Goal: Task Accomplishment & Management: Complete application form

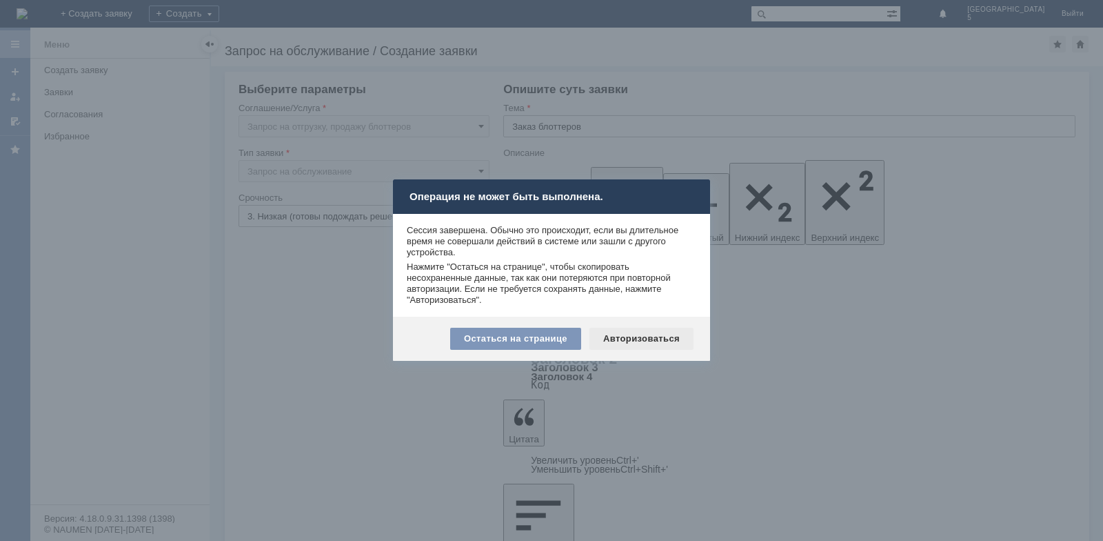
click at [619, 339] on div "Авторизоваться" at bounding box center [642, 339] width 104 height 22
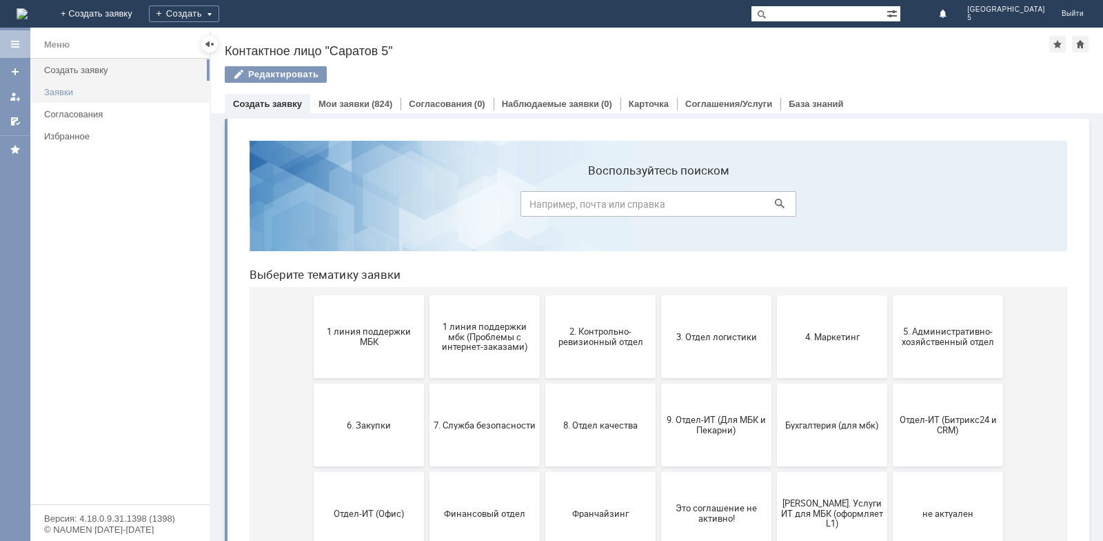
click at [79, 101] on link "Заявки" at bounding box center [123, 91] width 168 height 21
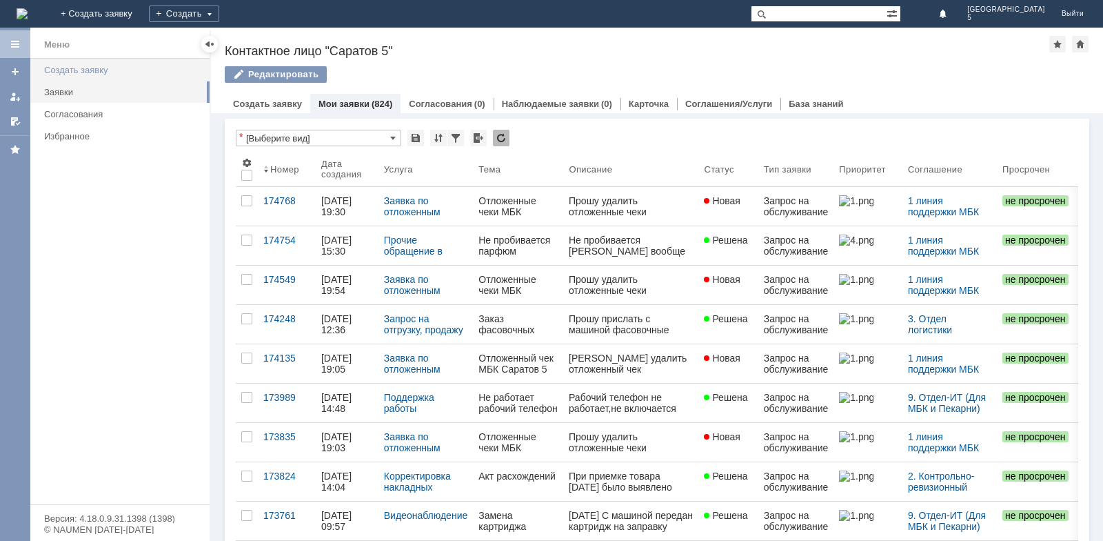
click at [74, 72] on div "Создать заявку" at bounding box center [122, 70] width 157 height 10
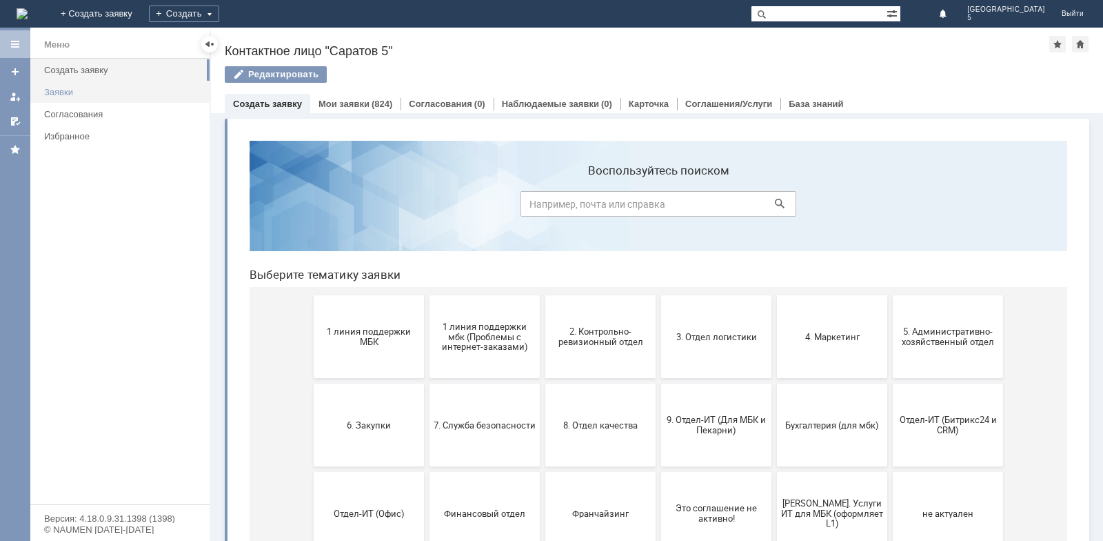
click at [121, 98] on link "Заявки" at bounding box center [123, 91] width 168 height 21
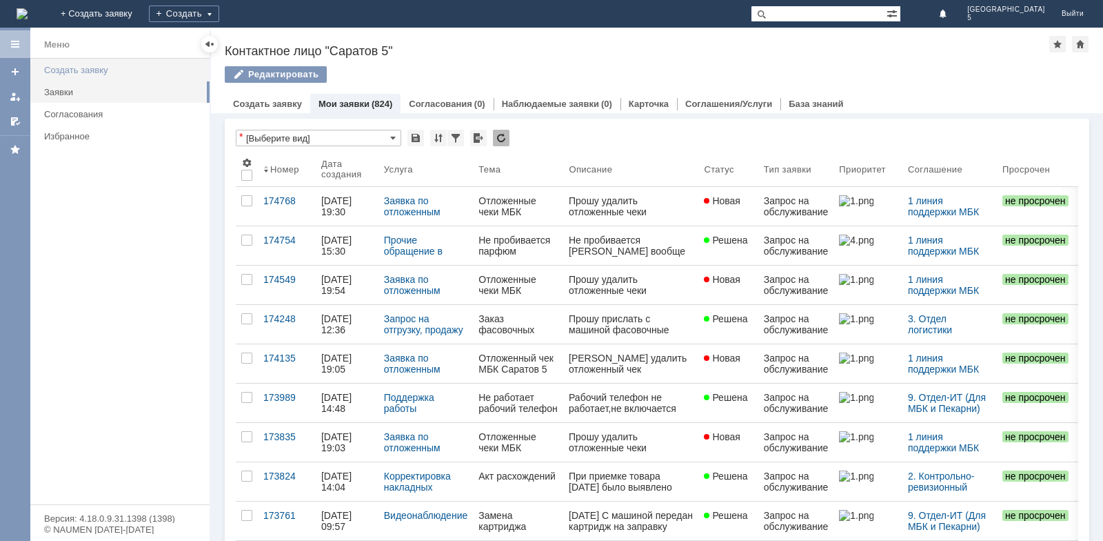
click at [70, 66] on div "Создать заявку" at bounding box center [122, 70] width 157 height 10
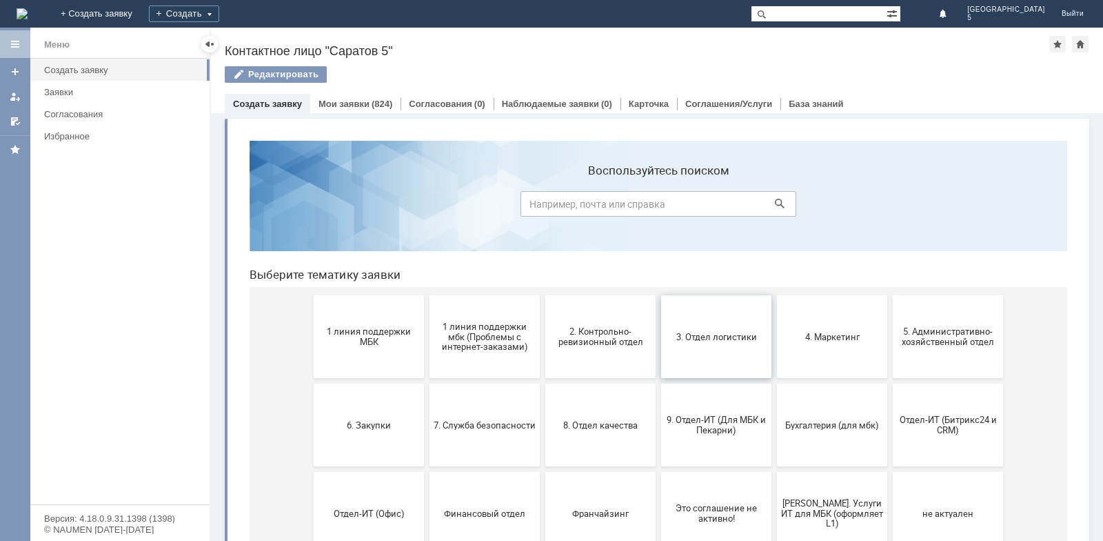
click at [754, 337] on span "3. Отдел логистики" at bounding box center [716, 336] width 102 height 10
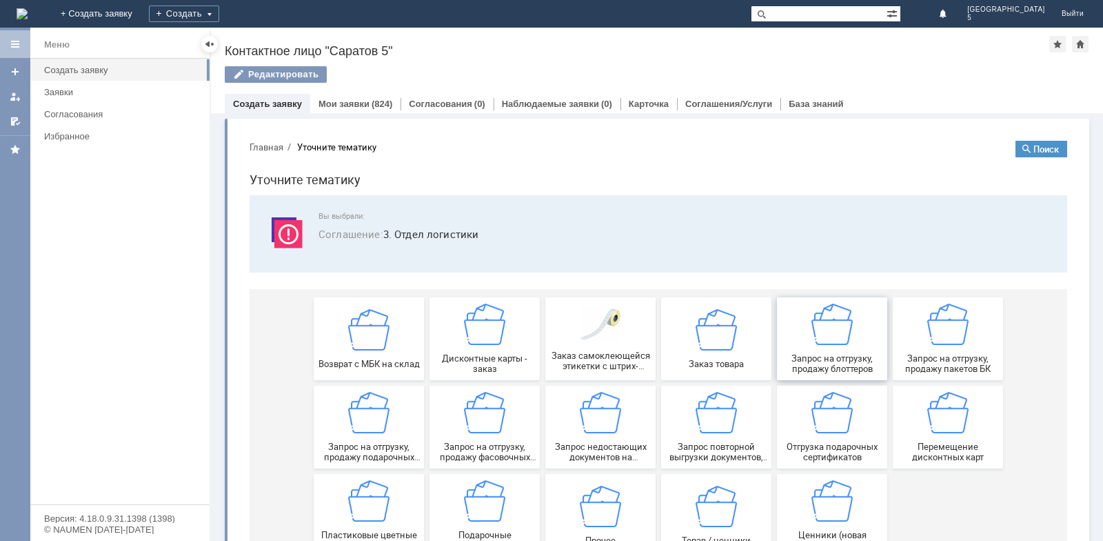
click at [857, 372] on span "Запрос на отгрузку, продажу блоттеров" at bounding box center [832, 363] width 102 height 21
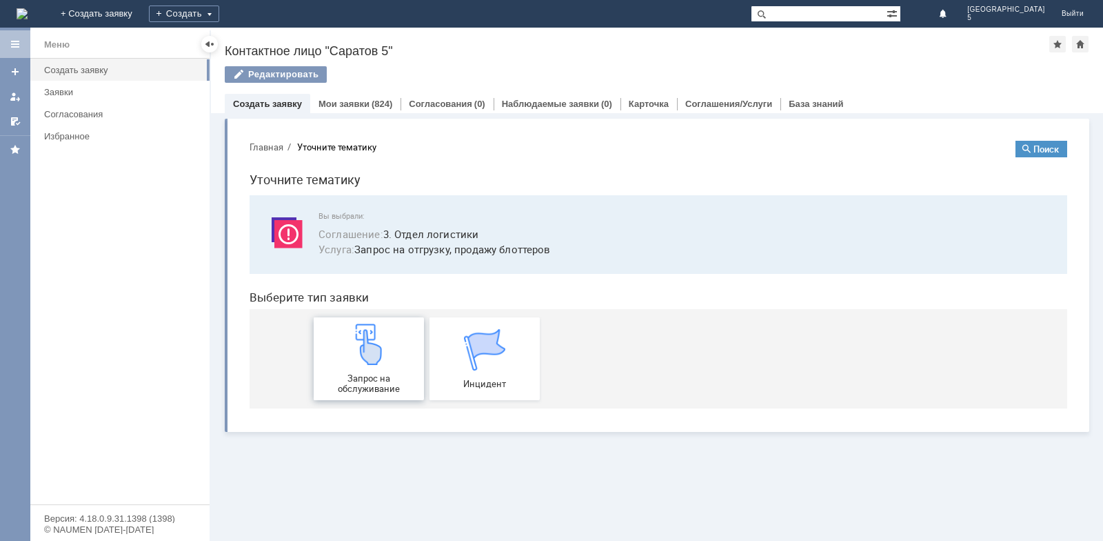
click at [392, 349] on div "Запрос на обслуживание" at bounding box center [369, 358] width 102 height 70
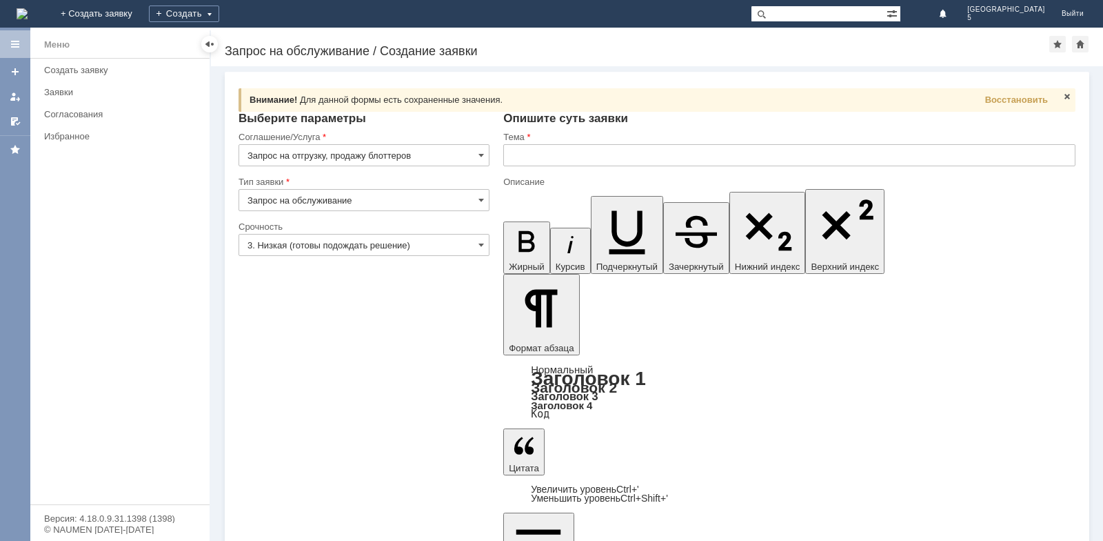
click at [579, 158] on input "text" at bounding box center [789, 155] width 572 height 22
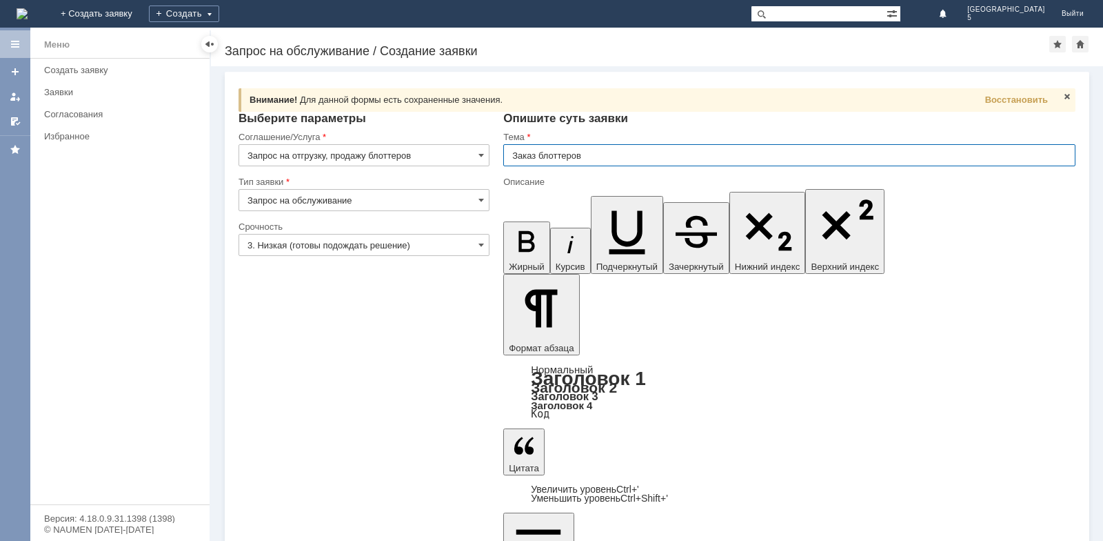
type input "Заказ блоттеров"
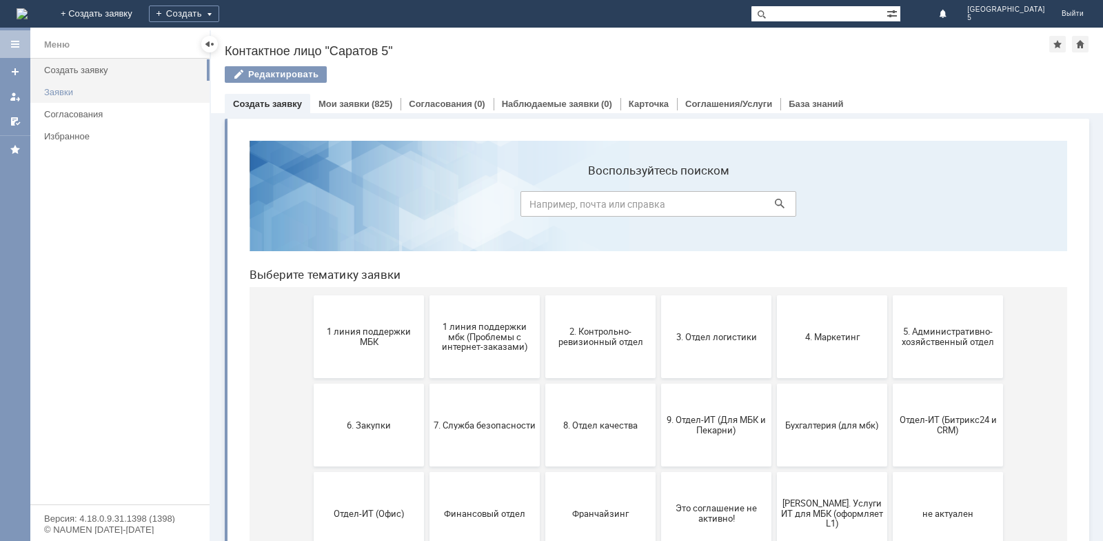
click at [61, 90] on div "Заявки" at bounding box center [122, 92] width 157 height 10
